Goal: Information Seeking & Learning: Learn about a topic

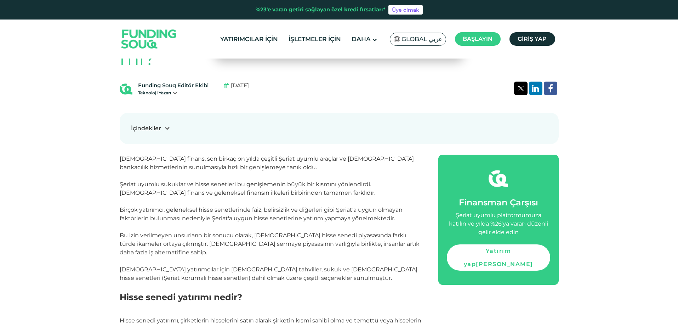
scroll to position [319, 0]
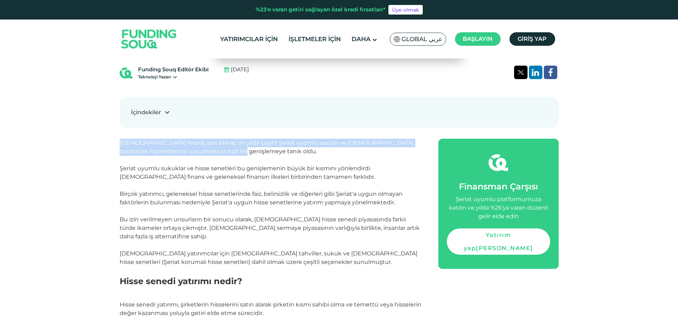
drag, startPoint x: 118, startPoint y: 124, endPoint x: 249, endPoint y: 132, distance: 131.7
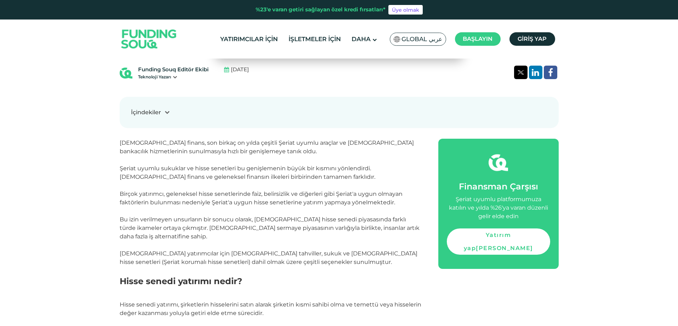
click at [173, 139] on p "[DEMOGRAPHIC_DATA] finans, son birkaç on yılda çeşitli Şeriat uyumlu araçlar ve…" at bounding box center [271, 207] width 303 height 136
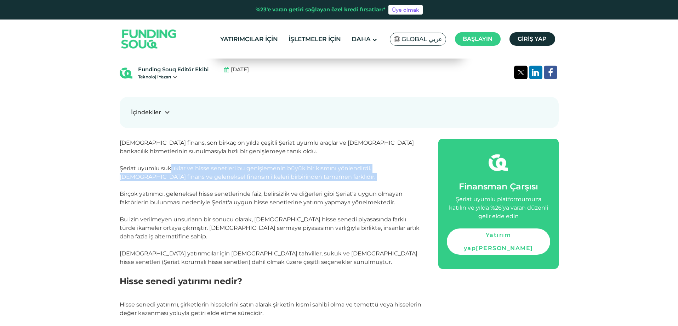
drag, startPoint x: 171, startPoint y: 145, endPoint x: 273, endPoint y: 159, distance: 103.0
click at [276, 160] on p "[DEMOGRAPHIC_DATA] finans, son birkaç on yılda çeşitli Şeriat uyumlu araçlar ve…" at bounding box center [271, 207] width 303 height 136
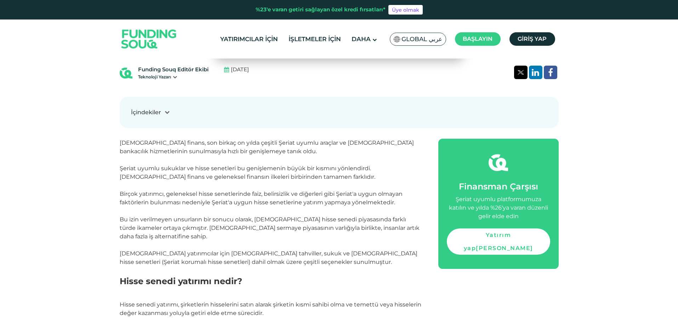
click at [142, 190] on font "Birçok yatırımcı, geleneksel hisse senetlerinde faiz, belirsizlik ve diğerleri …" at bounding box center [261, 197] width 283 height 15
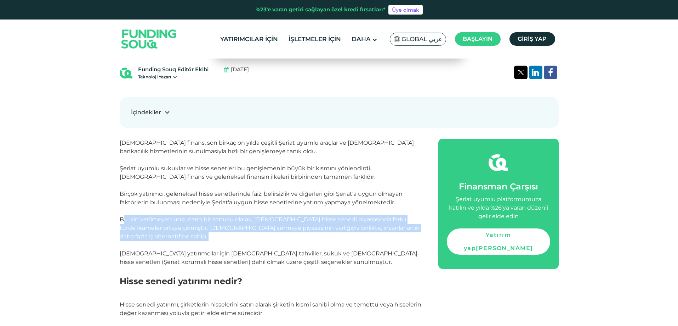
drag, startPoint x: 122, startPoint y: 197, endPoint x: 368, endPoint y: 210, distance: 246.2
click at [368, 210] on p "[DEMOGRAPHIC_DATA] finans, son birkaç on yılda çeşitli Şeriat uyumlu araçlar ve…" at bounding box center [271, 207] width 303 height 136
click at [368, 212] on p "[DEMOGRAPHIC_DATA] finans, son birkaç on yılda çeşitli Şeriat uyumlu araçlar ve…" at bounding box center [271, 207] width 303 height 136
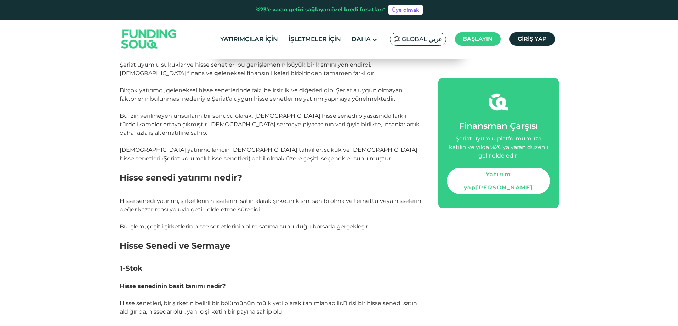
scroll to position [425, 0]
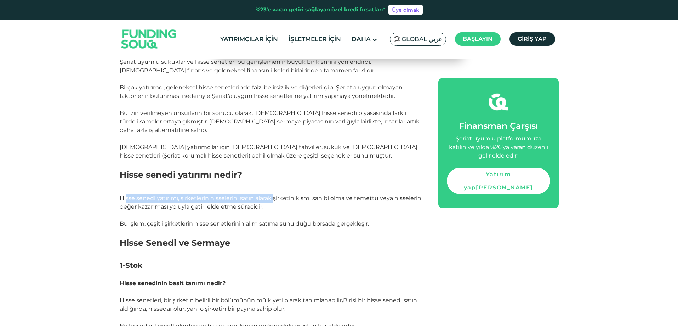
drag, startPoint x: 134, startPoint y: 167, endPoint x: 275, endPoint y: 168, distance: 140.7
click at [275, 195] on font "Hisse senedi yatırımı, şirketlerin hisselerini satın alarak şirketin kısmi sahi…" at bounding box center [271, 202] width 302 height 15
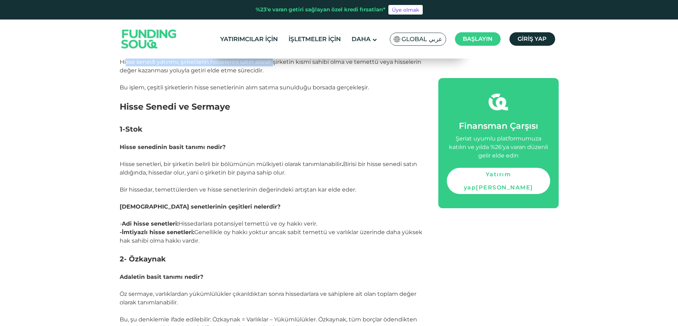
scroll to position [567, 0]
